Goal: Transaction & Acquisition: Purchase product/service

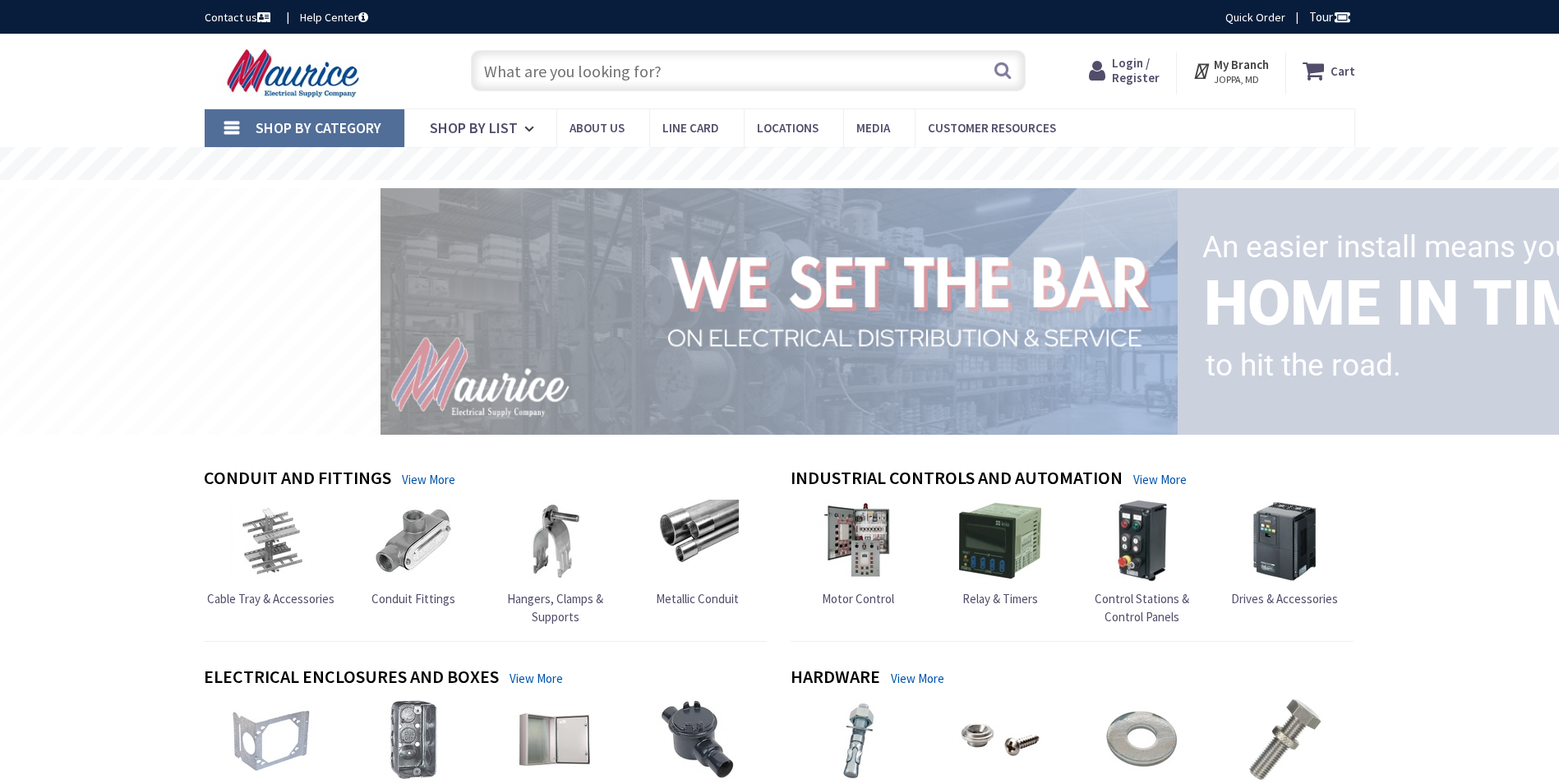
click at [1130, 73] on span "Login / Register" at bounding box center [1135, 70] width 48 height 31
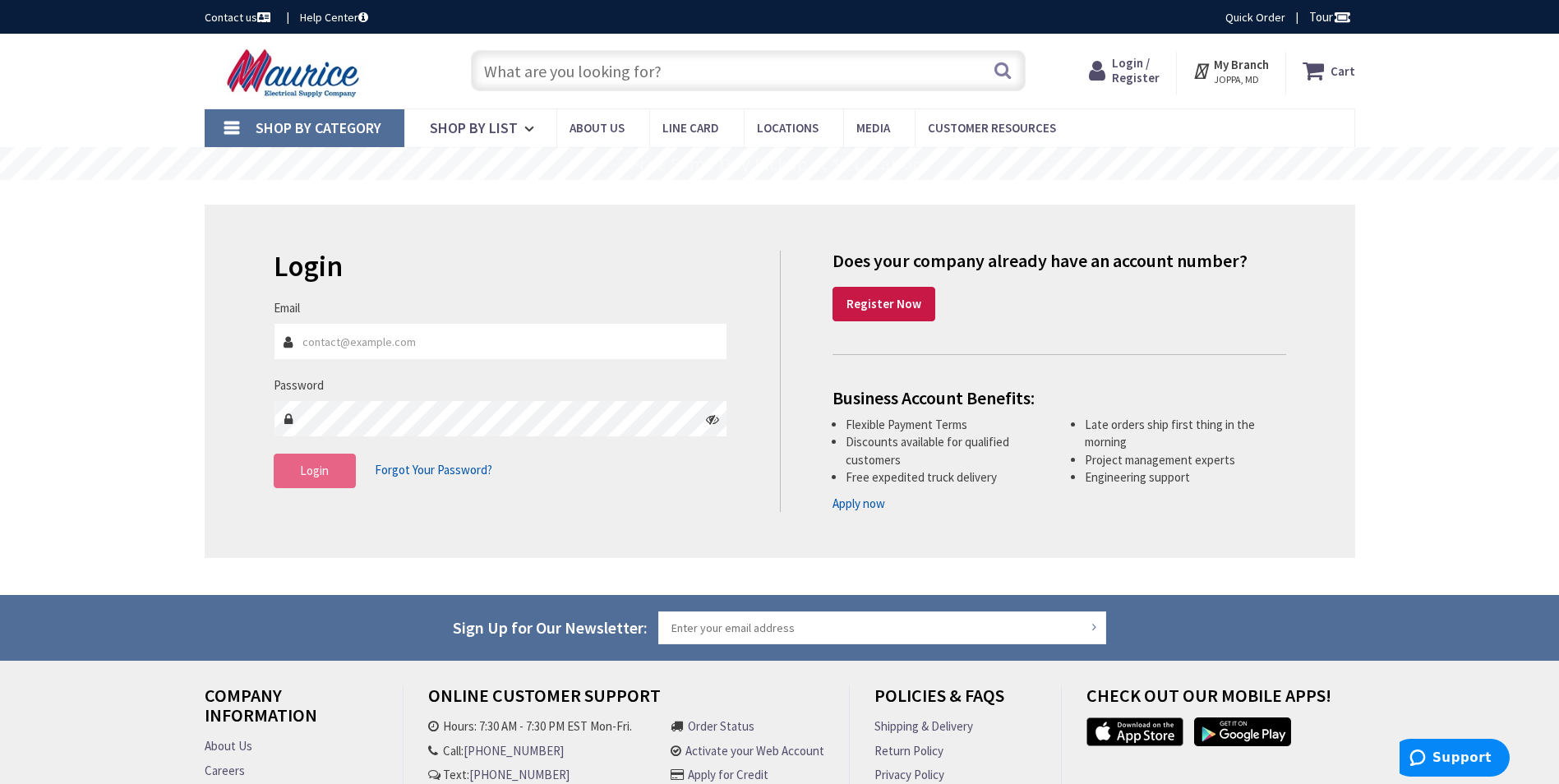
type input "[EMAIL_ADDRESS][DOMAIN_NAME]"
click at [325, 469] on span "Login" at bounding box center [314, 470] width 29 height 16
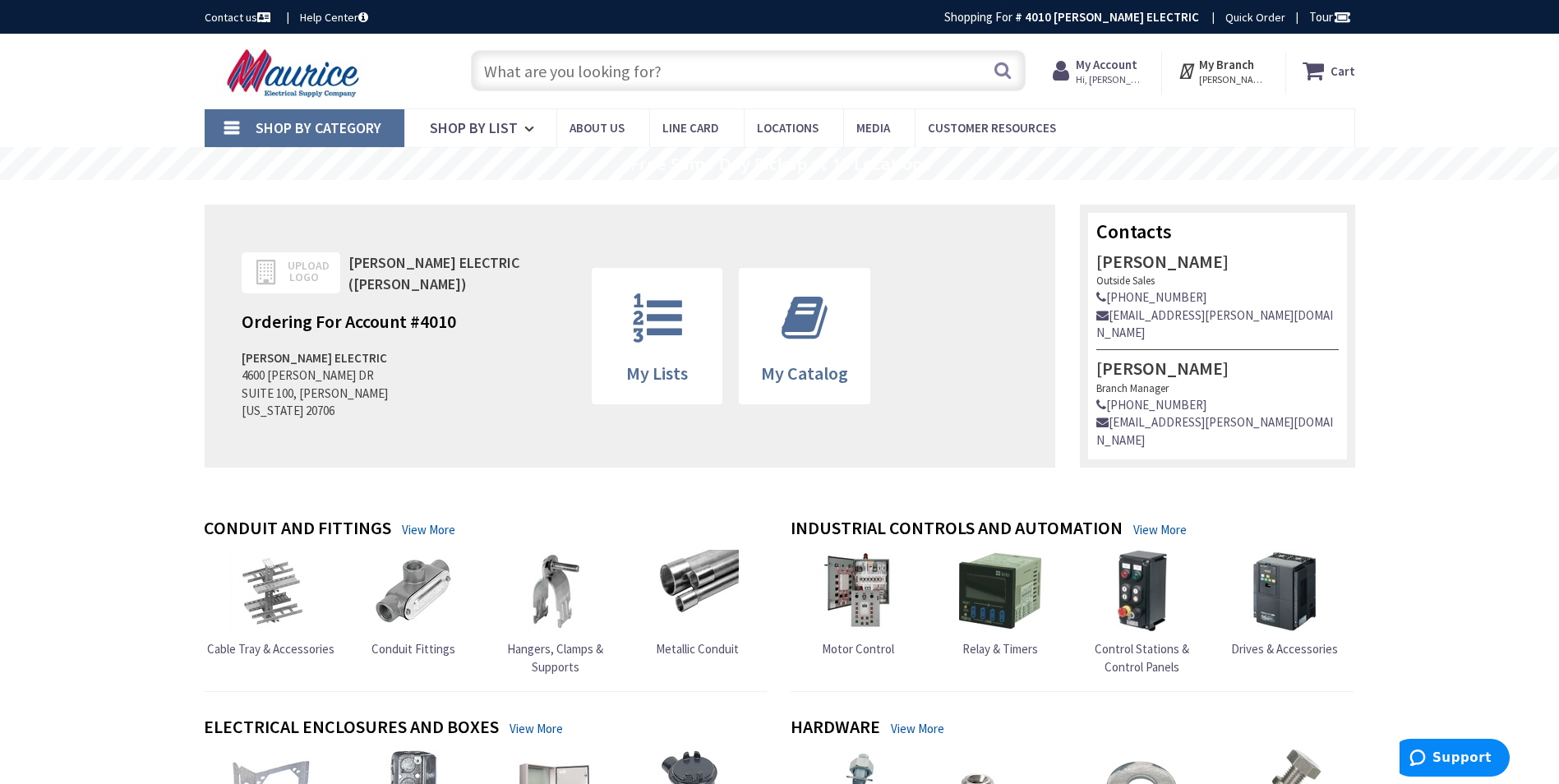
click at [789, 68] on input "text" at bounding box center [748, 70] width 554 height 41
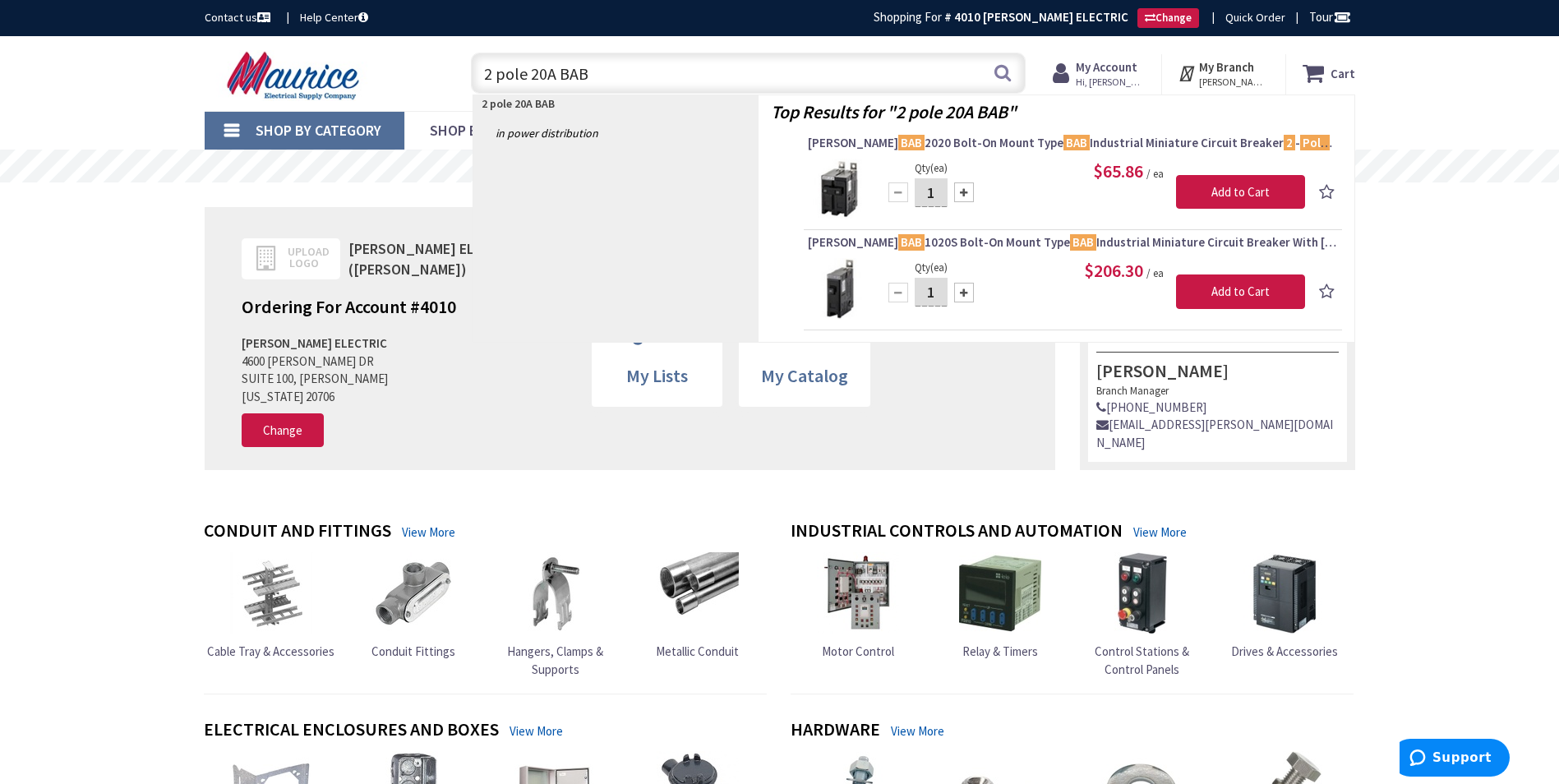
type input "2 pole 20A BAB"
